Goal: Navigation & Orientation: Find specific page/section

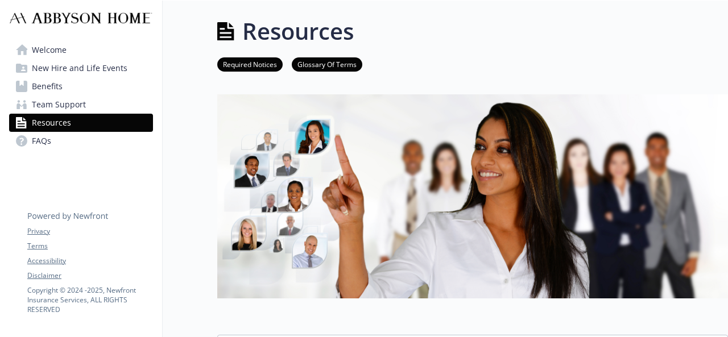
click at [27, 51] on link "Welcome" at bounding box center [81, 50] width 144 height 18
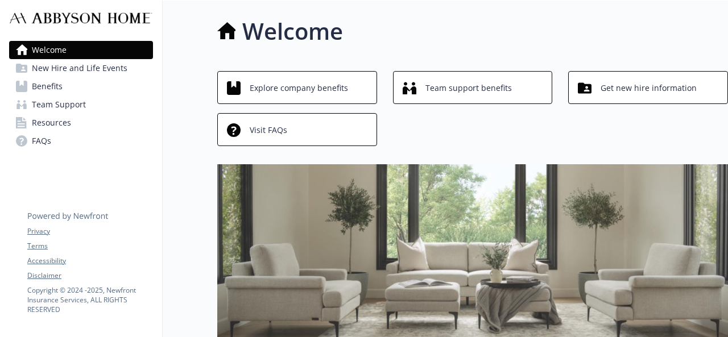
click at [57, 66] on span "New Hire and Life Events" at bounding box center [80, 68] width 96 height 18
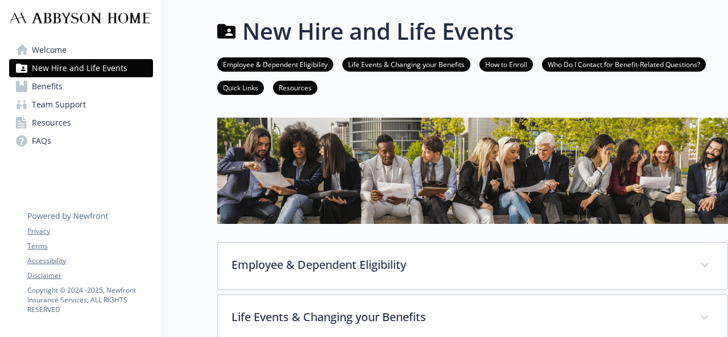
click at [67, 86] on link "Benefits" at bounding box center [81, 86] width 144 height 18
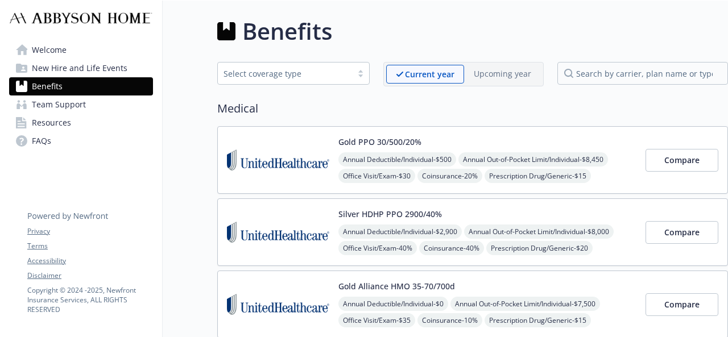
click at [80, 103] on span "Team Support" at bounding box center [59, 105] width 54 height 18
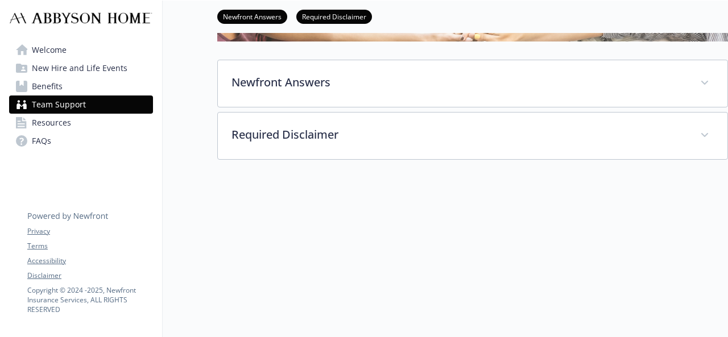
scroll to position [160, 0]
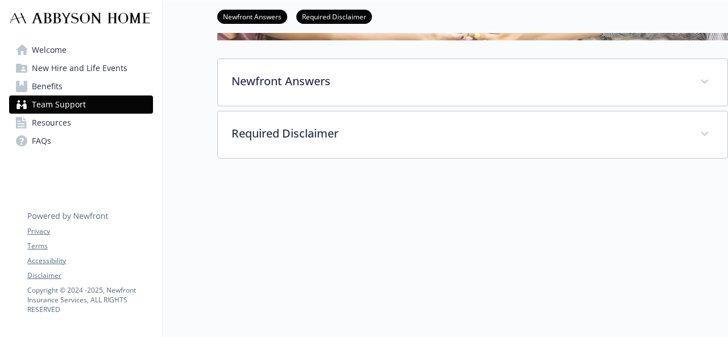
click at [56, 138] on link "FAQs" at bounding box center [81, 141] width 144 height 18
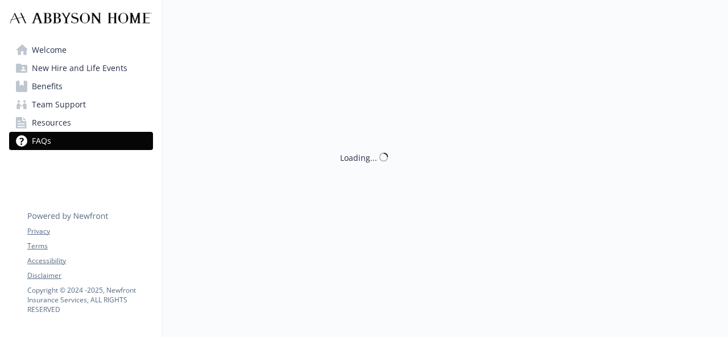
scroll to position [160, 0]
